Goal: Use online tool/utility: Use online tool/utility

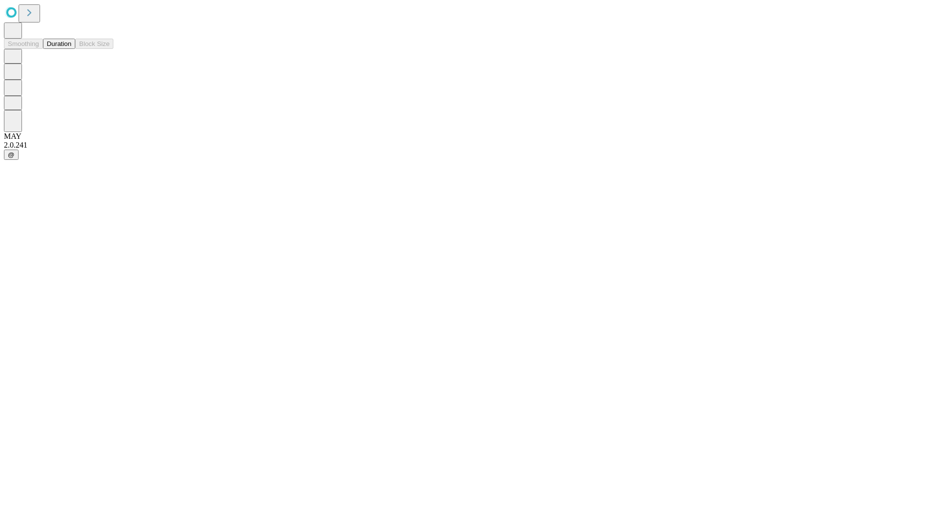
click at [71, 49] on button "Duration" at bounding box center [59, 44] width 32 height 10
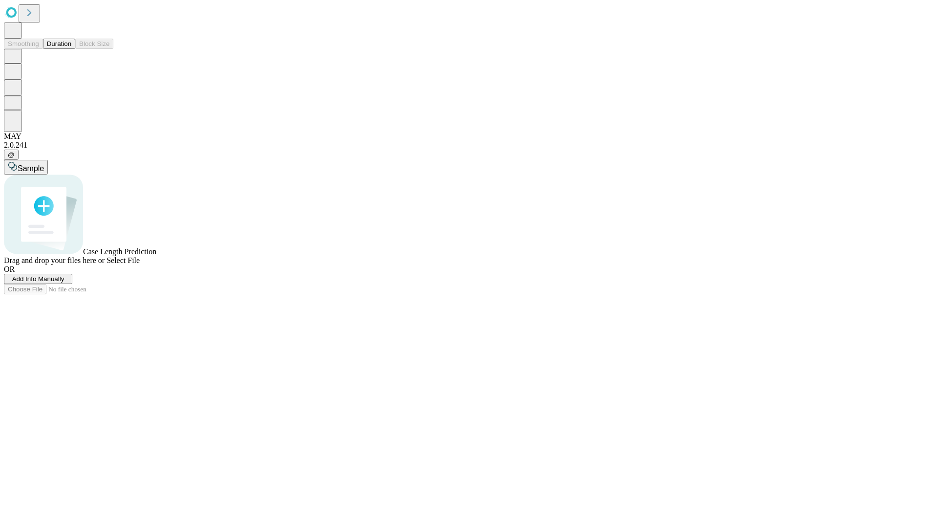
click at [140, 264] on span "Select File" at bounding box center [122, 260] width 33 height 8
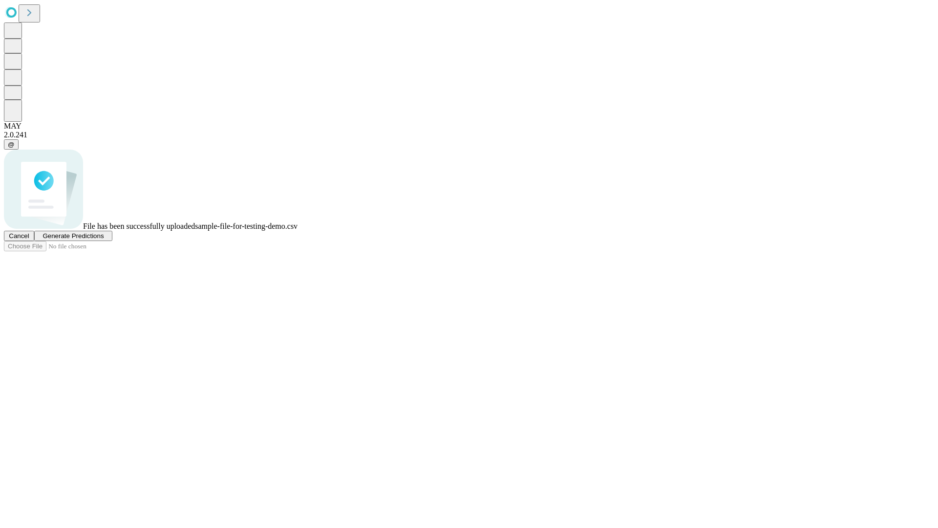
click at [104, 239] on span "Generate Predictions" at bounding box center [72, 235] width 61 height 7
